Goal: Task Accomplishment & Management: Use online tool/utility

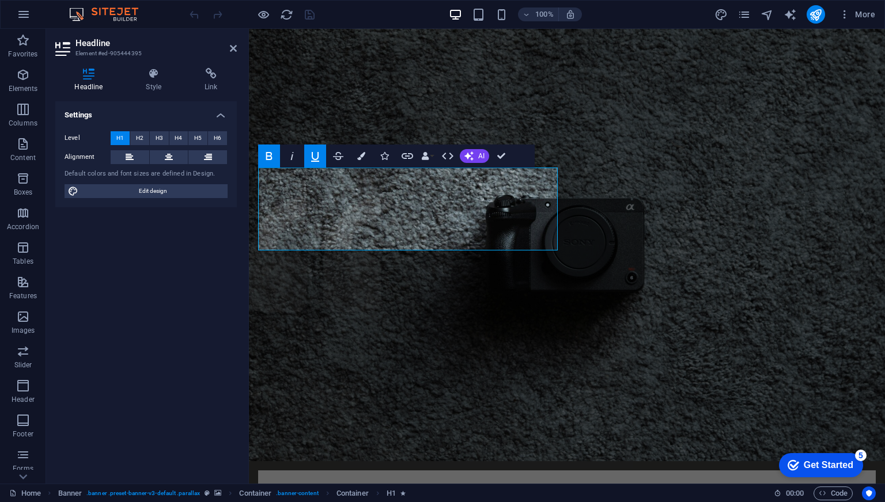
click at [273, 160] on icon "button" at bounding box center [269, 156] width 14 height 14
click at [141, 134] on span "H2" at bounding box center [139, 138] width 7 height 14
click at [159, 140] on span "H3" at bounding box center [159, 138] width 7 height 14
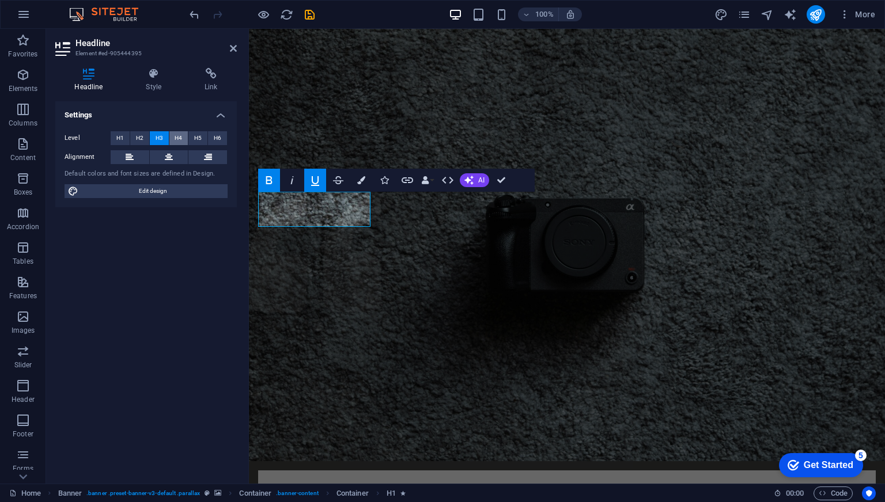
click at [175, 141] on button "H4" at bounding box center [178, 138] width 19 height 14
click at [194, 141] on span "H5" at bounding box center [197, 138] width 7 height 14
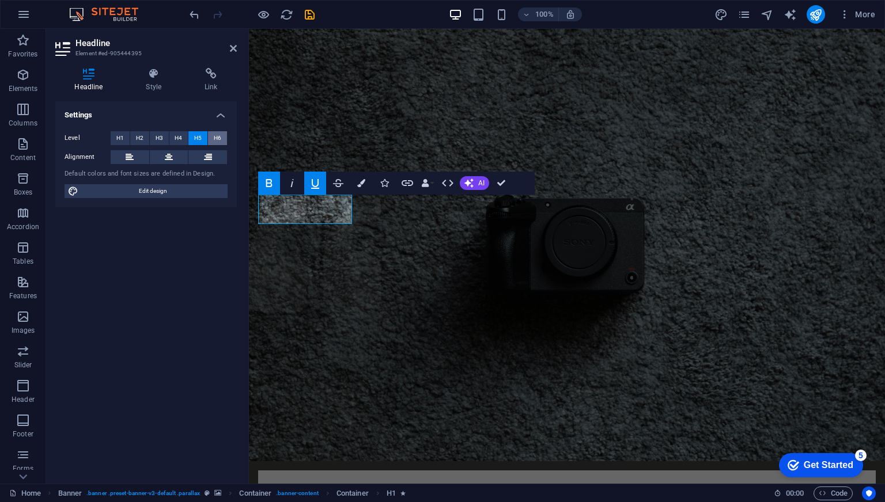
click at [219, 140] on span "H6" at bounding box center [217, 138] width 7 height 14
click at [123, 143] on span "H1" at bounding box center [119, 138] width 7 height 14
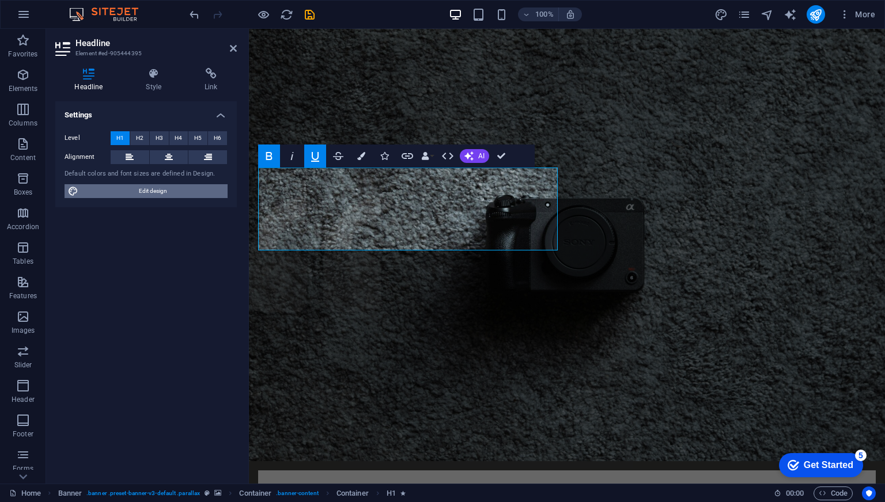
click at [145, 184] on span "Edit design" at bounding box center [153, 191] width 142 height 14
select select "rem"
select select "300"
select select "px"
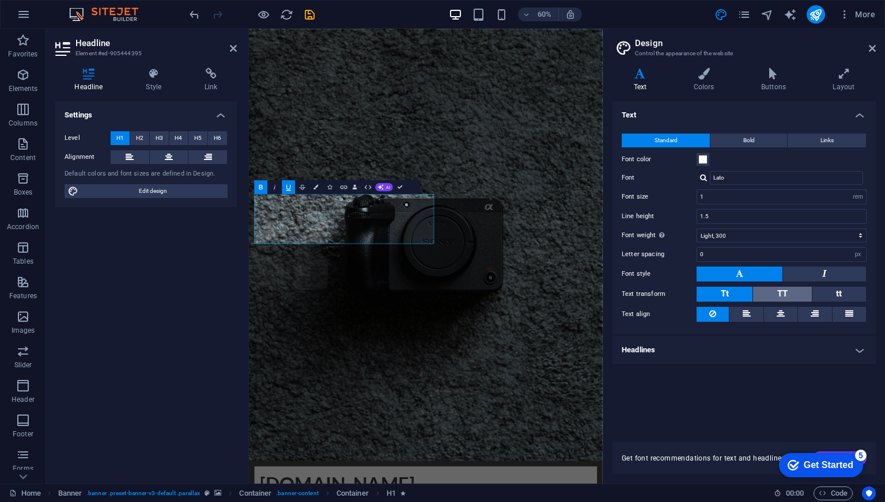
click at [772, 291] on button "TT" at bounding box center [782, 294] width 58 height 15
click at [736, 295] on button "Tt" at bounding box center [724, 294] width 56 height 15
click at [830, 272] on button at bounding box center [824, 274] width 83 height 15
click at [745, 275] on button at bounding box center [739, 274] width 86 height 15
click at [776, 238] on select "Thin, 100 Extra-light, 200 Light, 300 Regular, 400 Medium, 500 Semi-bold, 600 B…" at bounding box center [781, 236] width 170 height 14
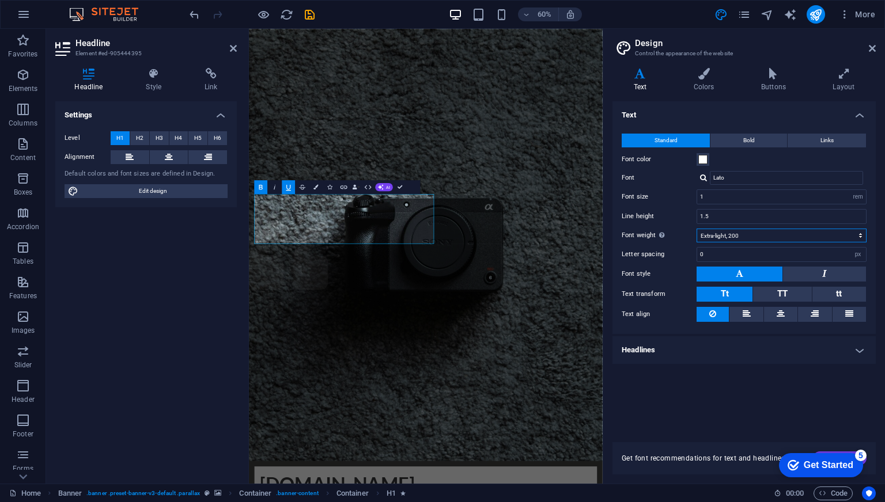
click at [696, 229] on select "Thin, 100 Extra-light, 200 Light, 300 Regular, 400 Medium, 500 Semi-bold, 600 B…" at bounding box center [781, 236] width 170 height 14
click at [742, 240] on select "Thin, 100 Extra-light, 200 Light, 300 Regular, 400 Medium, 500 Semi-bold, 600 B…" at bounding box center [781, 236] width 170 height 14
select select "300"
click at [696, 229] on select "Thin, 100 Extra-light, 200 Light, 300 Regular, 400 Medium, 500 Semi-bold, 600 B…" at bounding box center [781, 236] width 170 height 14
click at [639, 75] on icon at bounding box center [639, 74] width 55 height 12
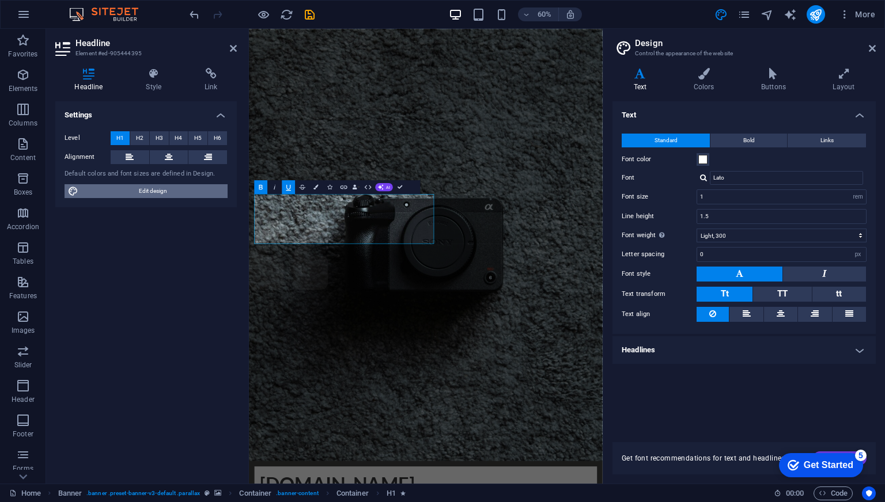
click at [154, 192] on span "Edit design" at bounding box center [153, 191] width 142 height 14
click at [318, 189] on icon "button" at bounding box center [316, 187] width 5 height 5
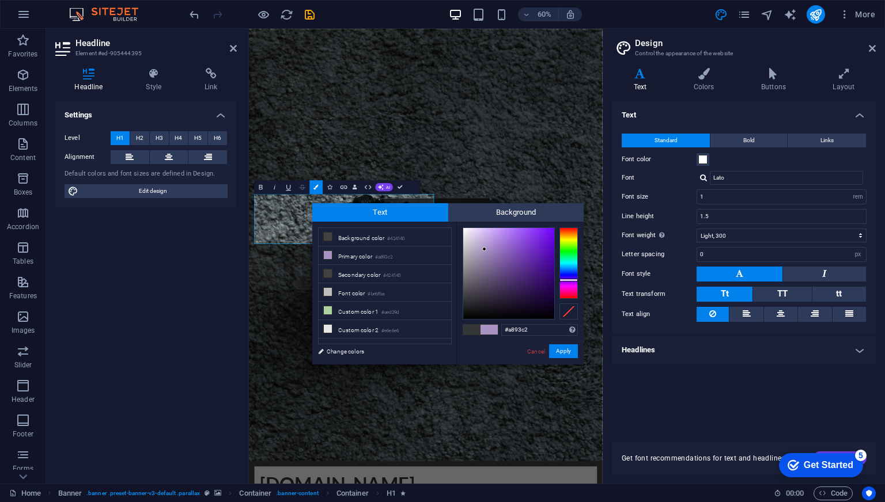
click at [300, 191] on icon "button" at bounding box center [302, 187] width 8 height 8
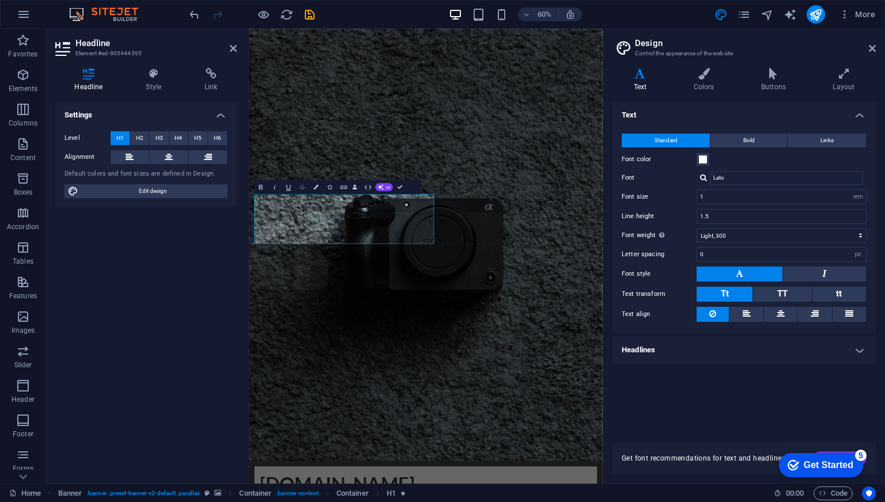
click at [302, 190] on icon "button" at bounding box center [302, 187] width 8 height 8
drag, startPoint x: 264, startPoint y: 321, endPoint x: 563, endPoint y: 365, distance: 302.0
click at [380, 188] on icon "button" at bounding box center [381, 187] width 6 height 6
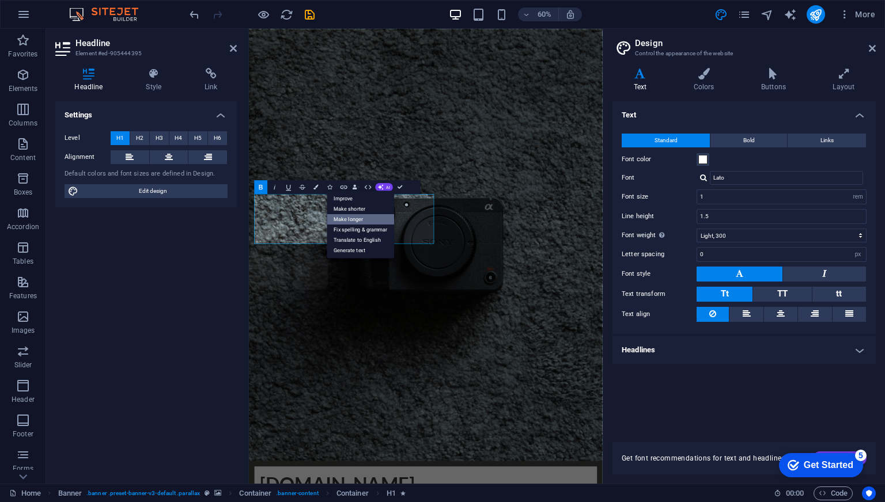
click at [354, 219] on link "Make longer" at bounding box center [360, 219] width 67 height 10
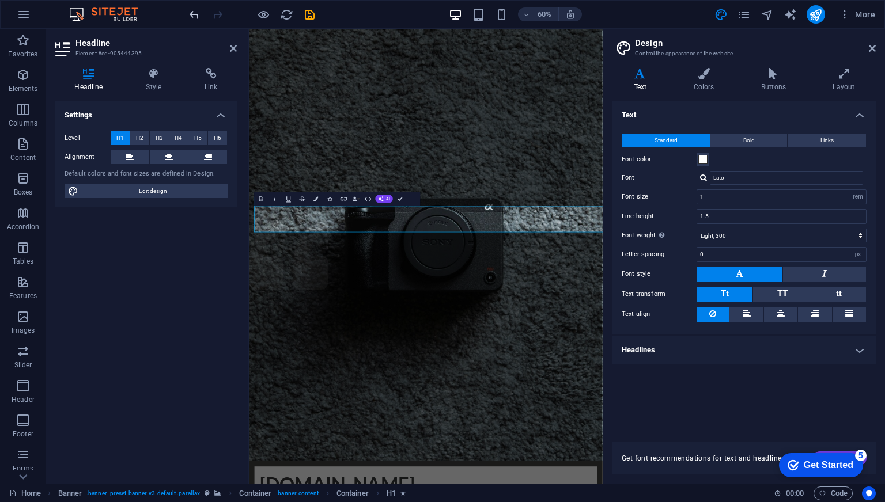
click at [190, 14] on icon "undo" at bounding box center [194, 14] width 13 height 13
click at [194, 15] on icon "undo" at bounding box center [194, 14] width 13 height 13
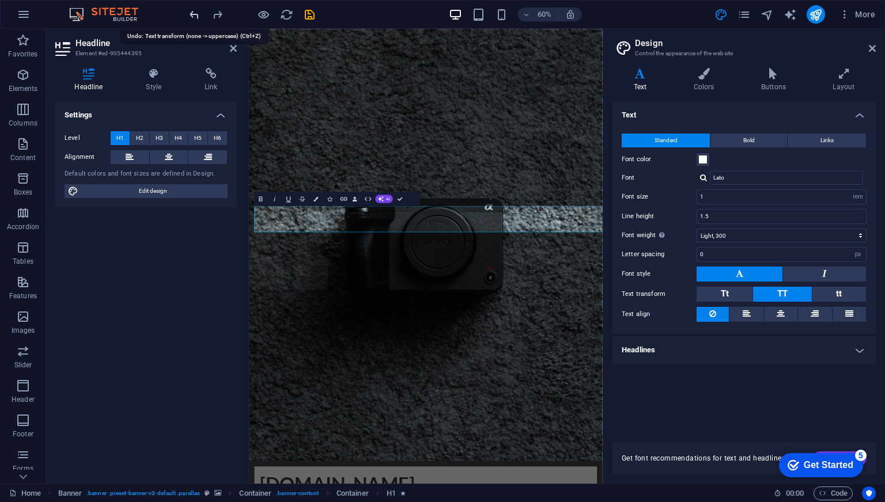
click at [194, 15] on icon "undo" at bounding box center [194, 14] width 13 height 13
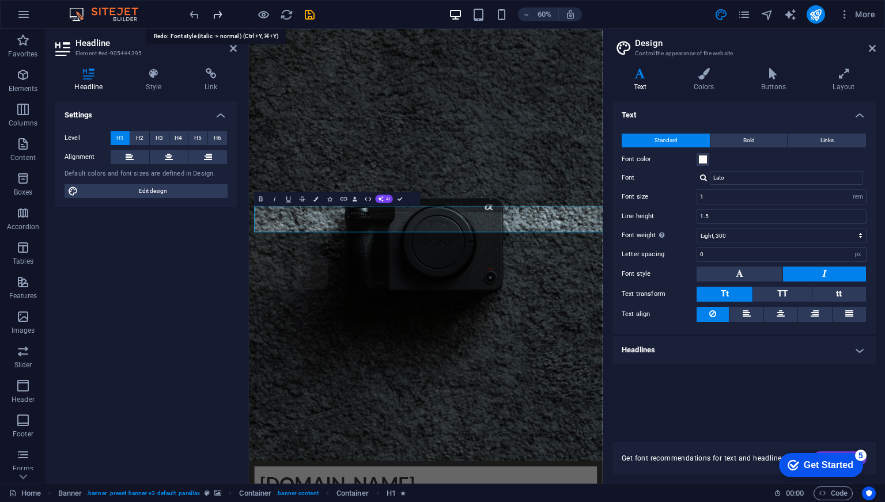
select select "300"
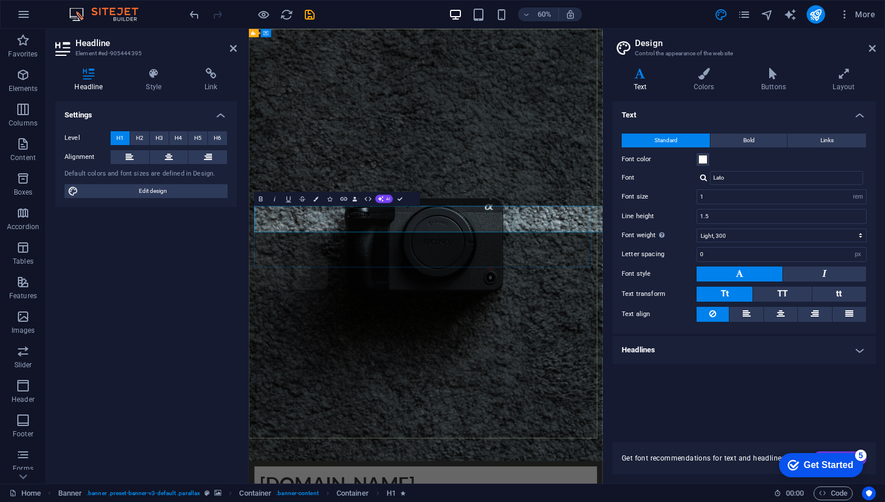
click at [235, 49] on icon at bounding box center [233, 48] width 7 height 9
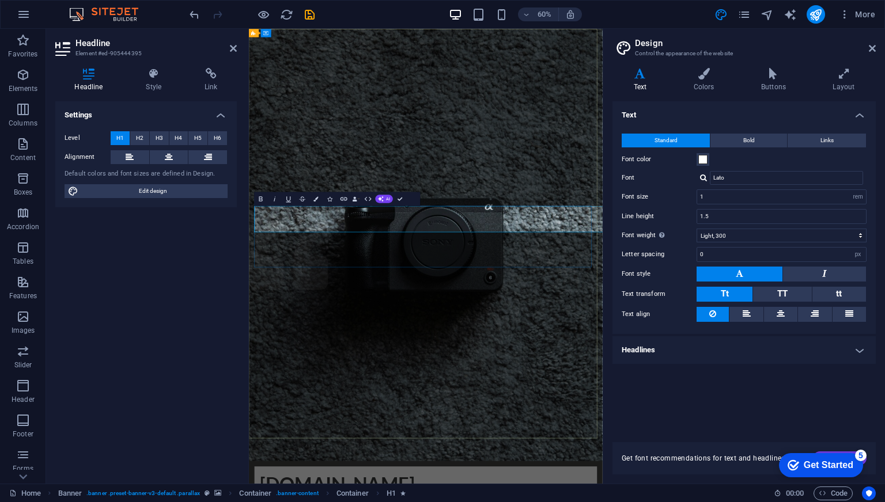
drag, startPoint x: 651, startPoint y: 341, endPoint x: 653, endPoint y: 355, distance: 13.9
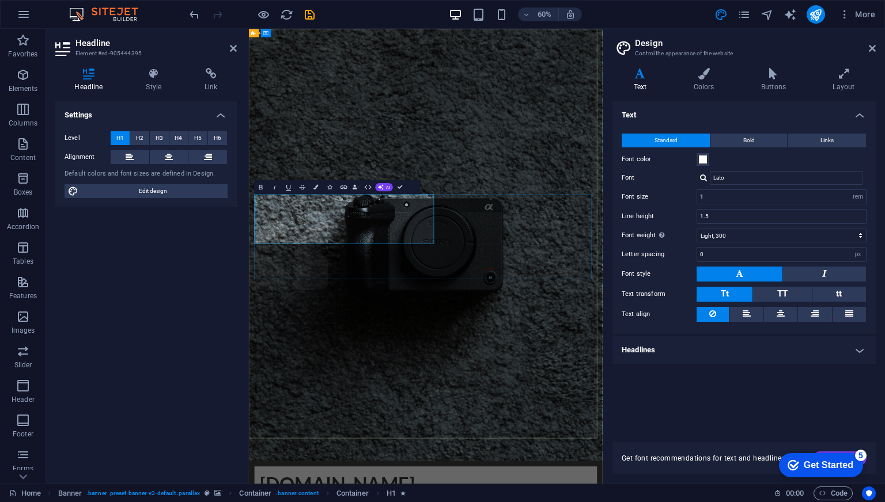
drag, startPoint x: 520, startPoint y: 325, endPoint x: 479, endPoint y: 236, distance: 97.4
click at [316, 186] on icon "button" at bounding box center [316, 187] width 5 height 5
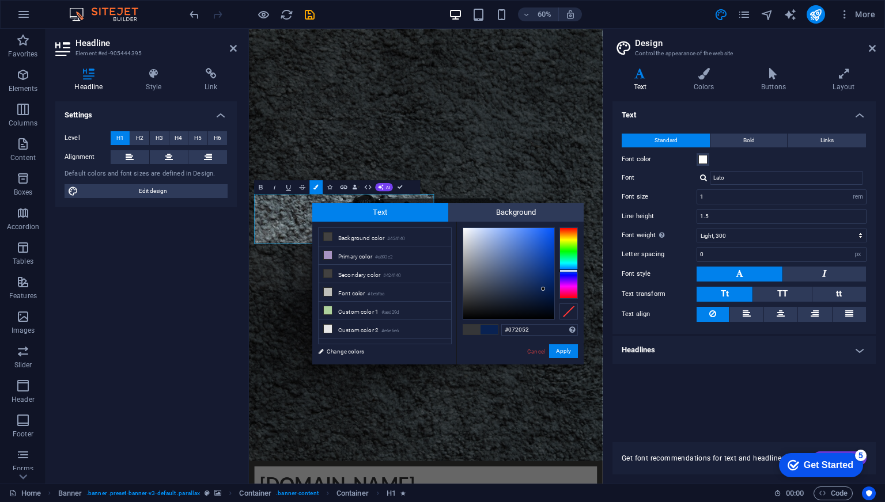
drag, startPoint x: 502, startPoint y: 289, endPoint x: 546, endPoint y: 289, distance: 43.8
click at [546, 289] on div at bounding box center [508, 273] width 91 height 91
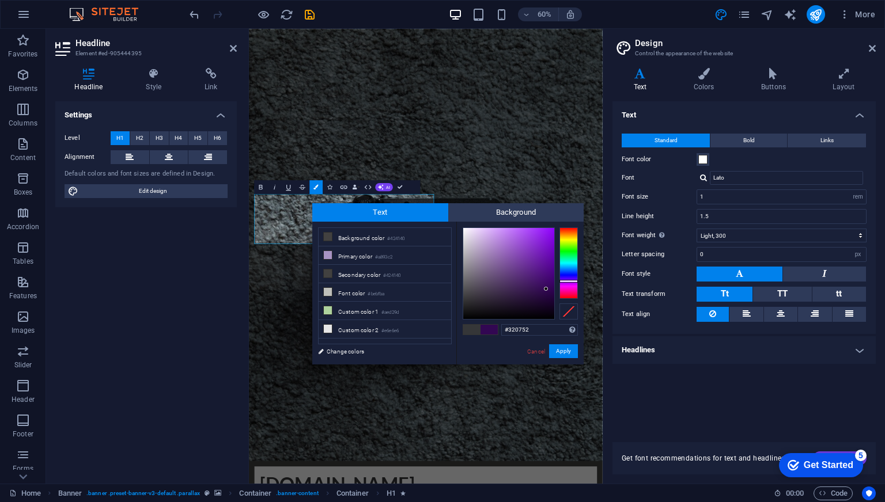
click at [571, 281] on div at bounding box center [568, 263] width 18 height 71
drag, startPoint x: 548, startPoint y: 262, endPoint x: 558, endPoint y: 260, distance: 9.4
click at [558, 260] on div at bounding box center [520, 274] width 115 height 92
click at [555, 259] on div at bounding box center [553, 259] width 4 height 4
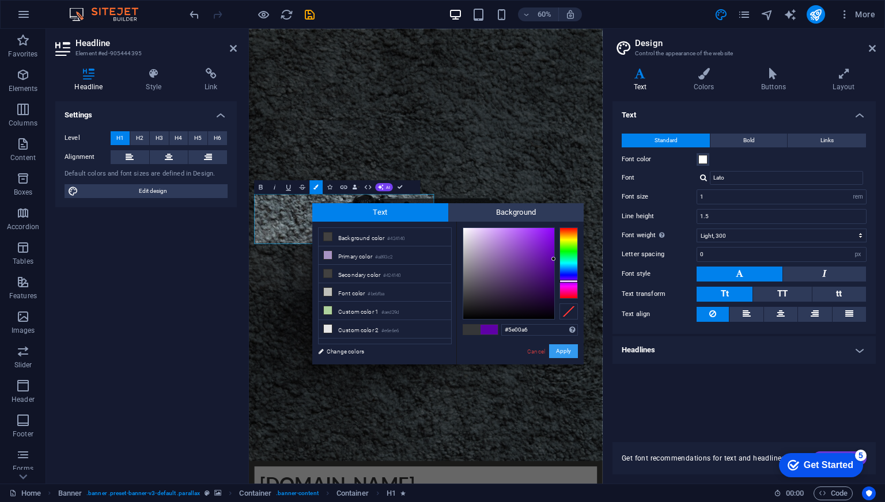
click at [564, 349] on button "Apply" at bounding box center [563, 351] width 29 height 14
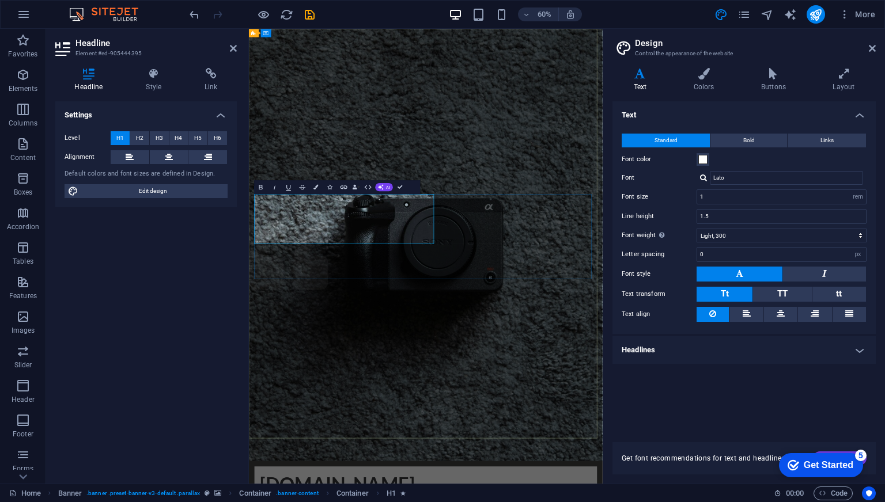
click at [316, 188] on icon "button" at bounding box center [316, 187] width 5 height 5
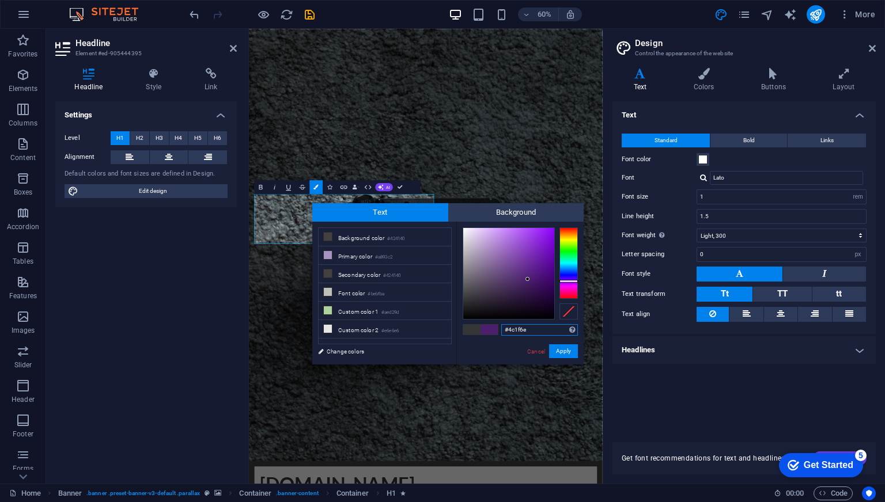
drag, startPoint x: 541, startPoint y: 265, endPoint x: 528, endPoint y: 279, distance: 20.0
click at [528, 279] on div at bounding box center [508, 273] width 91 height 91
click at [567, 351] on button "Apply" at bounding box center [563, 351] width 29 height 14
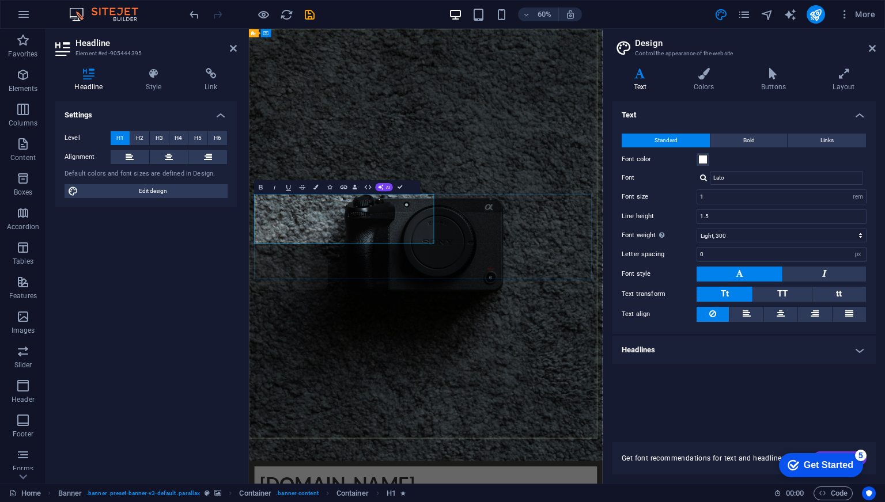
click at [317, 186] on icon "button" at bounding box center [316, 187] width 5 height 5
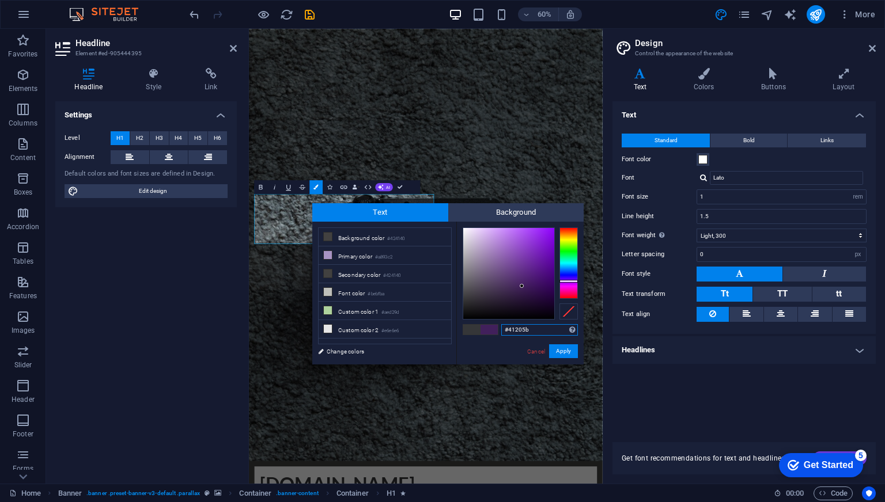
drag, startPoint x: 529, startPoint y: 276, endPoint x: 522, endPoint y: 286, distance: 12.5
click at [522, 286] on div at bounding box center [508, 273] width 91 height 91
click at [561, 350] on button "Apply" at bounding box center [563, 351] width 29 height 14
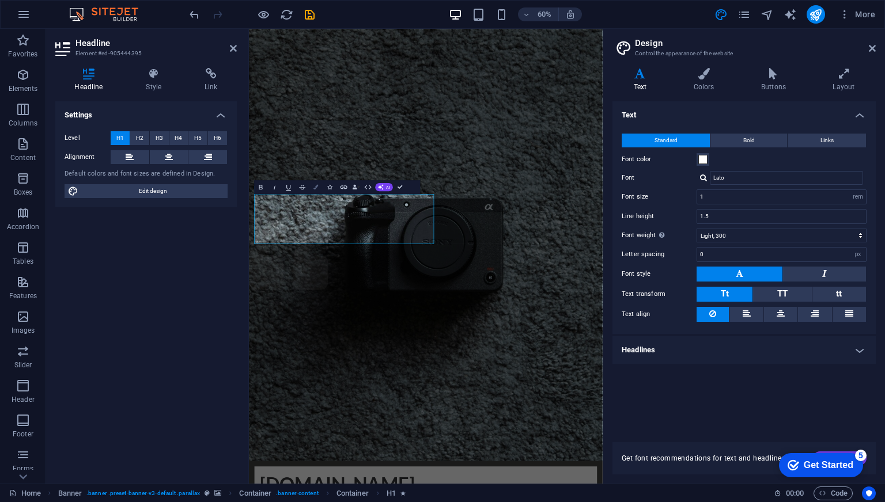
click at [317, 185] on icon "button" at bounding box center [316, 187] width 5 height 5
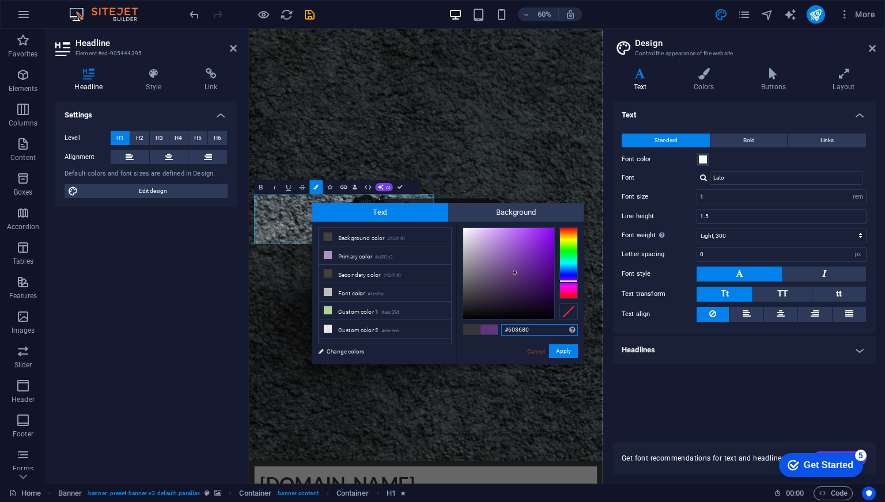
drag, startPoint x: 522, startPoint y: 285, endPoint x: 515, endPoint y: 273, distance: 13.7
click at [515, 273] on div at bounding box center [515, 273] width 4 height 4
click at [564, 354] on button "Apply" at bounding box center [563, 351] width 29 height 14
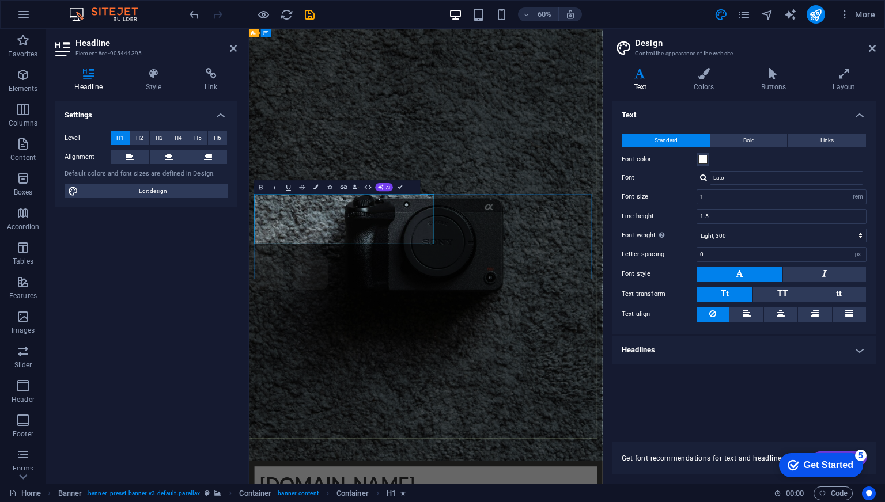
click at [316, 190] on button "Colors" at bounding box center [316, 187] width 13 height 14
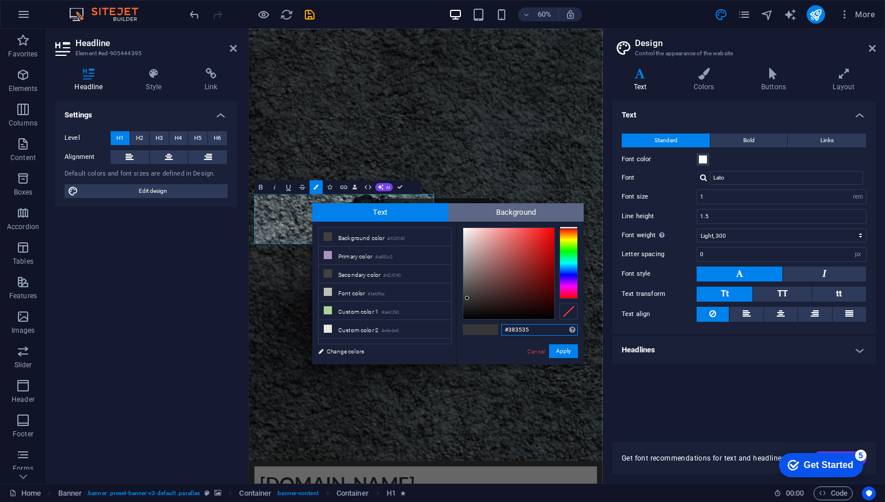
drag, startPoint x: 569, startPoint y: 241, endPoint x: 573, endPoint y: 216, distance: 25.8
click at [573, 217] on div "Text Background less Background color #424140 Primary color #a893c2 Secondary c…" at bounding box center [447, 283] width 271 height 161
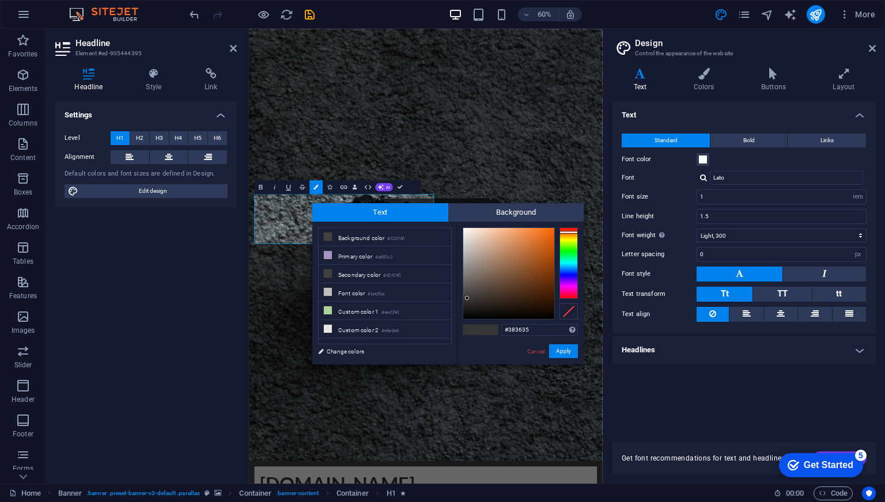
click at [564, 232] on div at bounding box center [568, 232] width 18 height 3
click at [541, 236] on div at bounding box center [508, 273] width 91 height 91
type input "#ef690f"
click at [548, 233] on div at bounding box center [508, 273] width 91 height 91
click at [548, 233] on div at bounding box center [547, 233] width 4 height 4
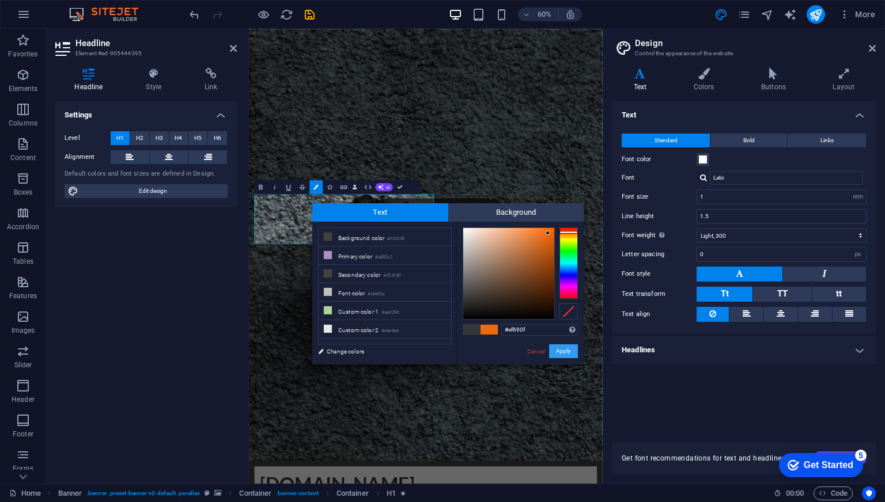
click at [559, 348] on button "Apply" at bounding box center [563, 351] width 29 height 14
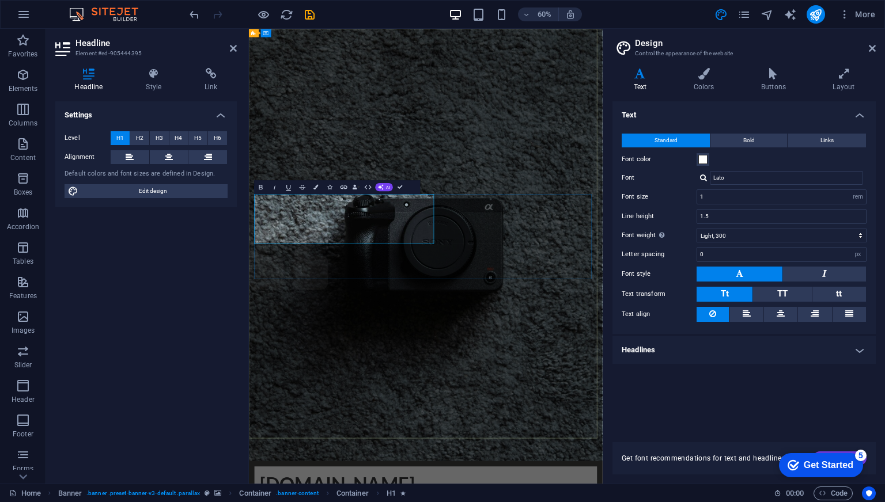
click at [317, 190] on button "Colors" at bounding box center [316, 187] width 13 height 14
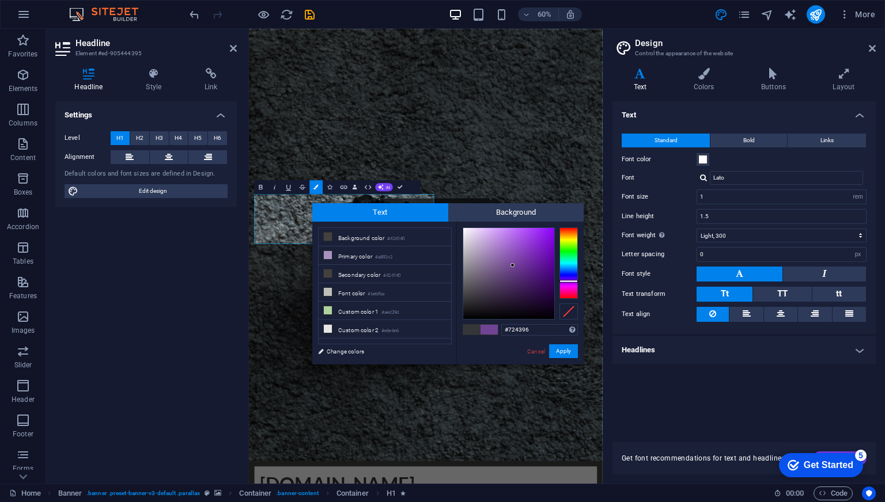
type input "#744498"
drag, startPoint x: 513, startPoint y: 272, endPoint x: 513, endPoint y: 264, distance: 7.5
click at [513, 264] on div at bounding box center [512, 264] width 4 height 4
click at [557, 353] on button "Apply" at bounding box center [563, 351] width 29 height 14
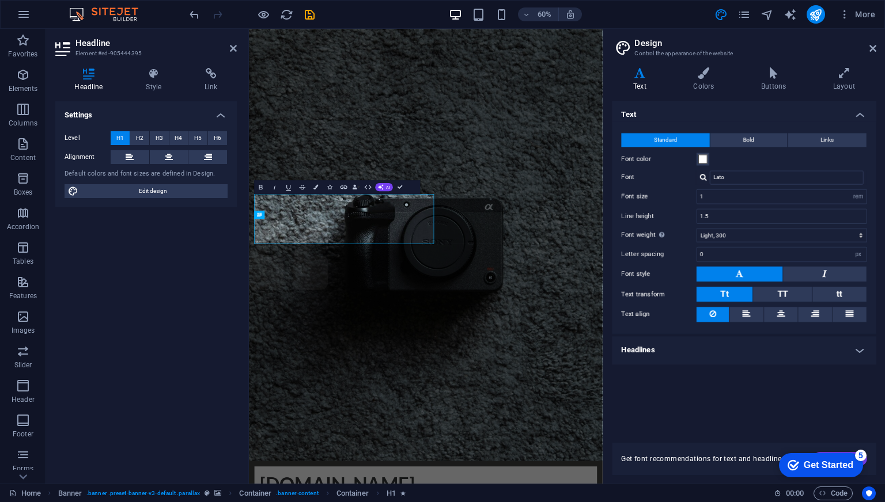
click at [187, 184] on span "Edit design" at bounding box center [153, 191] width 142 height 14
click at [314, 185] on icon "button" at bounding box center [316, 187] width 5 height 5
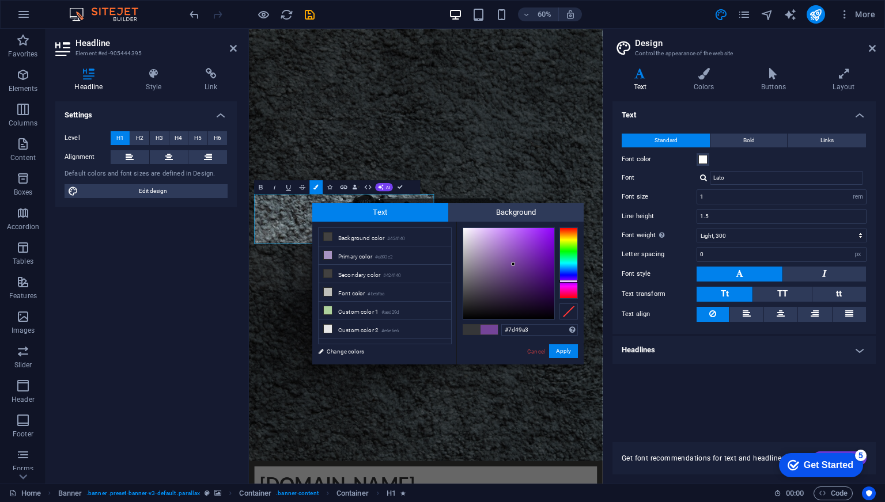
click at [513, 260] on div at bounding box center [508, 273] width 91 height 91
type input "#8d54b8"
click at [512, 253] on div at bounding box center [508, 273] width 91 height 91
click at [556, 349] on button "Apply" at bounding box center [563, 351] width 29 height 14
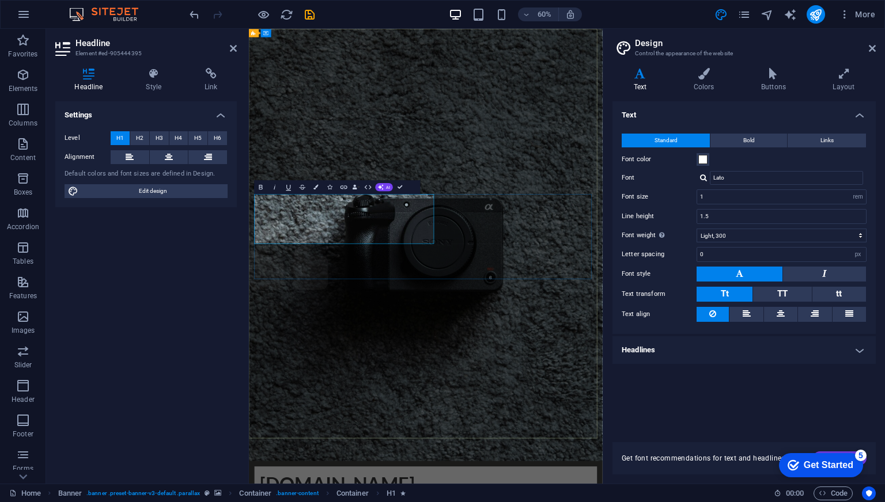
click at [314, 190] on button "Colors" at bounding box center [316, 187] width 13 height 14
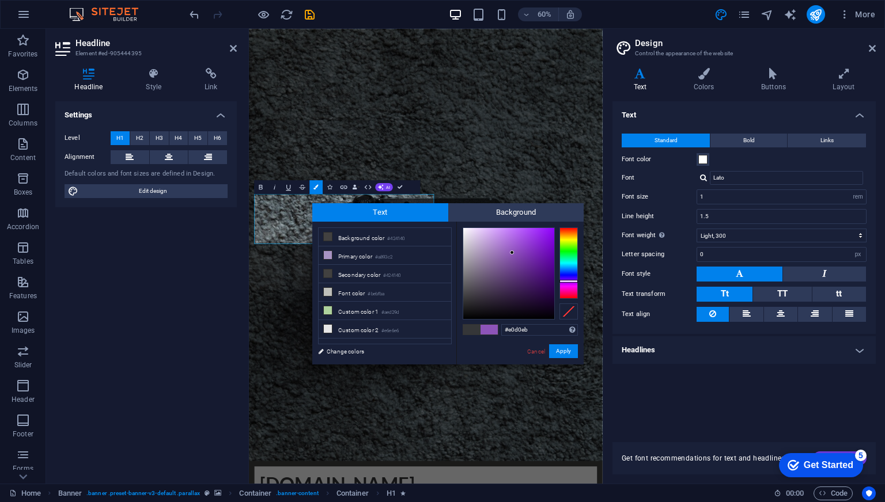
click at [473, 234] on div at bounding box center [508, 273] width 91 height 91
type input "#bfb4c8"
drag, startPoint x: 482, startPoint y: 236, endPoint x: 472, endPoint y: 247, distance: 14.7
click at [472, 247] on div at bounding box center [508, 273] width 91 height 91
click at [559, 348] on button "Apply" at bounding box center [563, 351] width 29 height 14
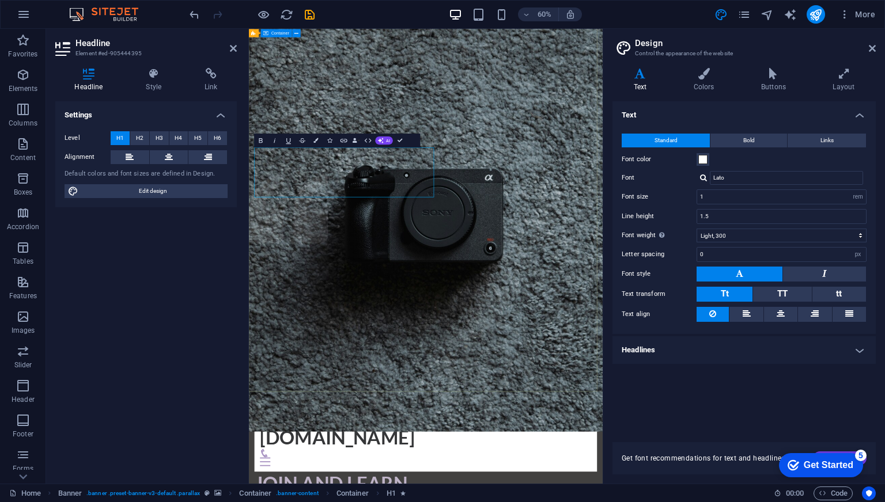
scroll to position [58, 0]
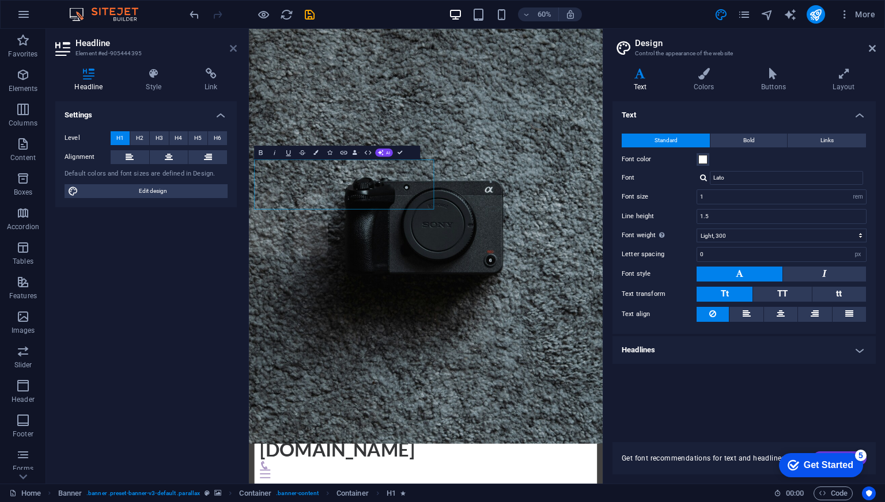
click at [230, 51] on icon at bounding box center [233, 48] width 7 height 9
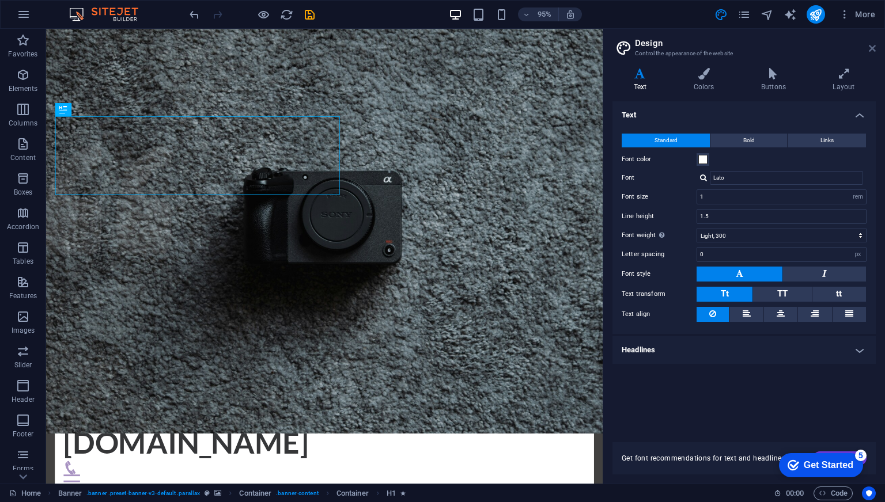
click at [872, 49] on icon at bounding box center [872, 48] width 7 height 9
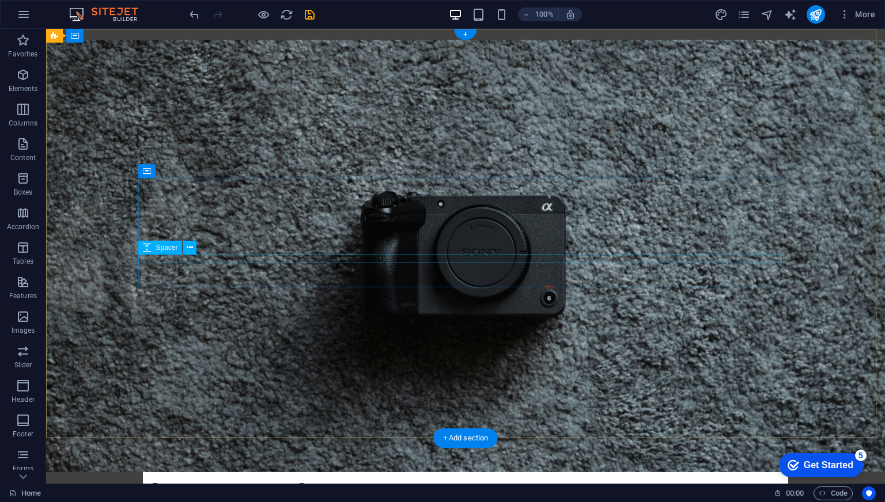
scroll to position [0, 0]
